Goal: Task Accomplishment & Management: Manage account settings

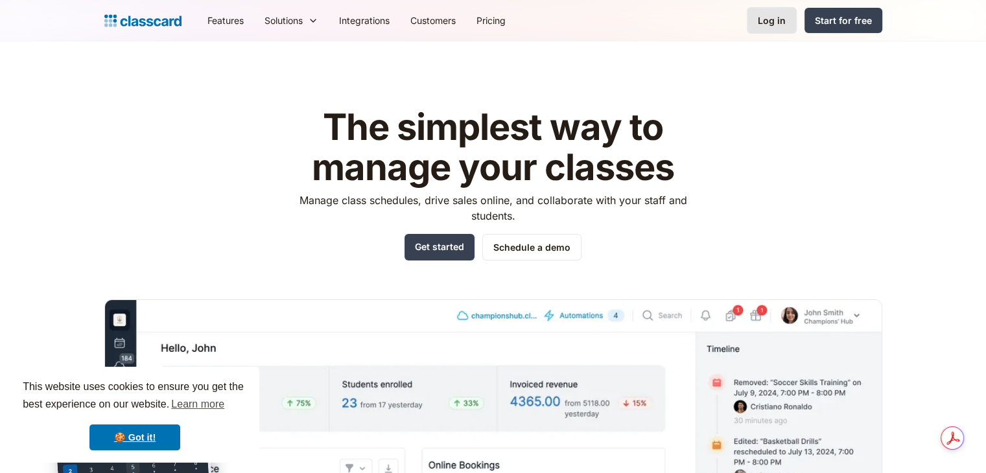
click at [776, 25] on div "Log in" at bounding box center [771, 21] width 28 height 14
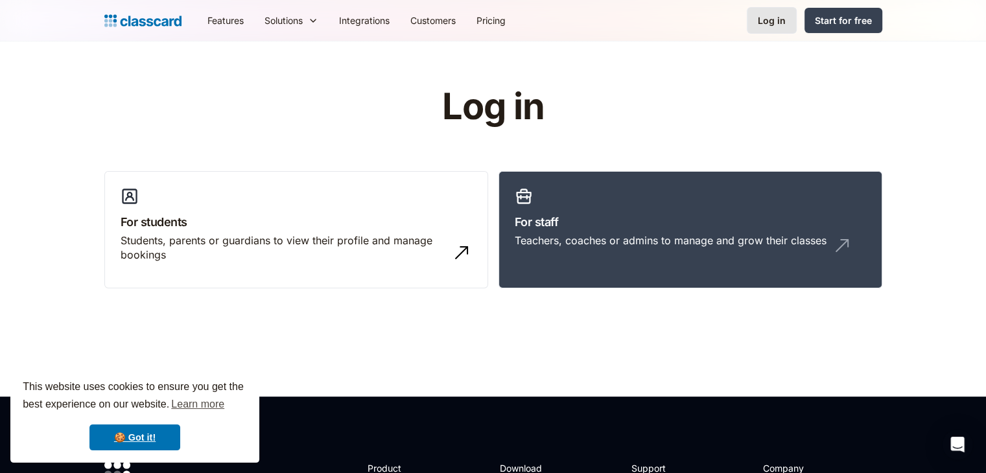
click at [770, 23] on div "Log in" at bounding box center [771, 21] width 28 height 14
click at [763, 17] on div "Log in" at bounding box center [771, 21] width 28 height 14
click at [140, 443] on link "🍪 Got it!" at bounding box center [134, 437] width 91 height 26
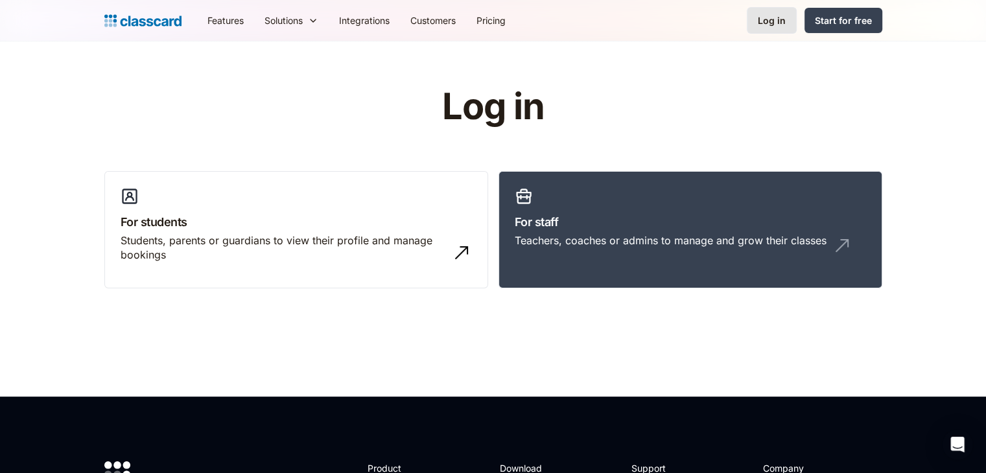
click at [768, 22] on div "Log in" at bounding box center [771, 21] width 28 height 14
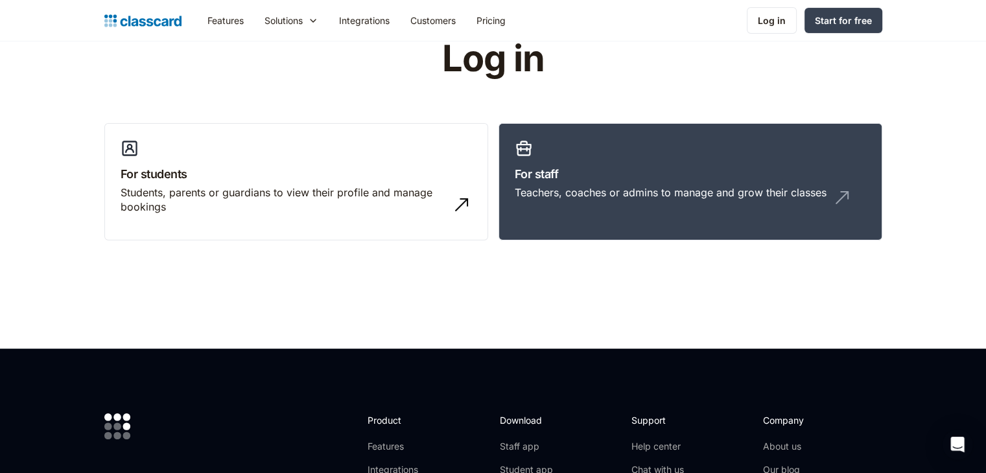
scroll to position [51, 0]
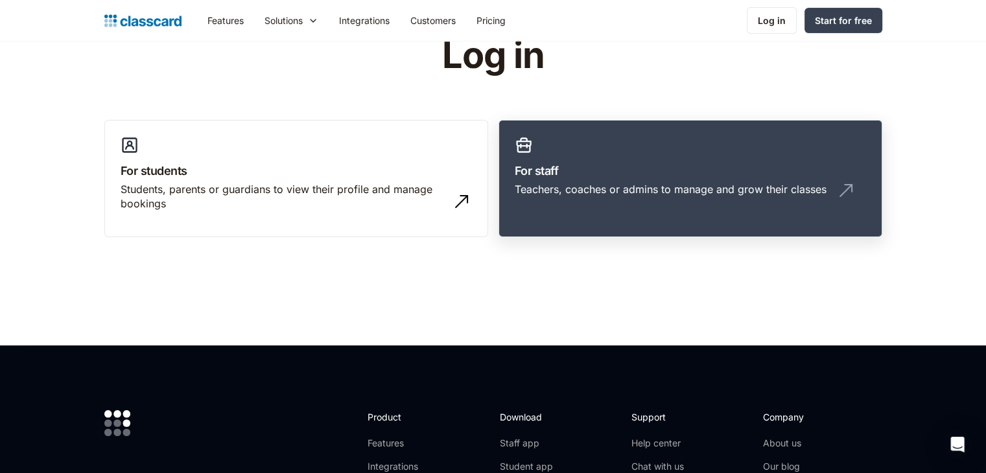
click at [542, 176] on h3 "For staff" at bounding box center [689, 170] width 351 height 17
